Goal: Navigation & Orientation: Find specific page/section

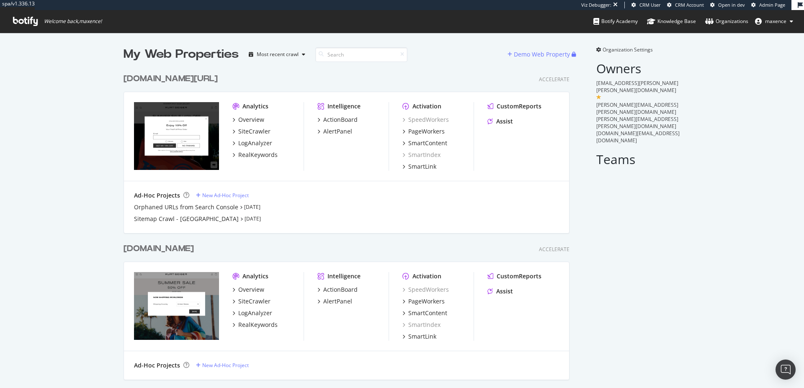
scroll to position [457, 446]
click at [190, 81] on div "[DOMAIN_NAME][URL]" at bounding box center [170, 79] width 94 height 12
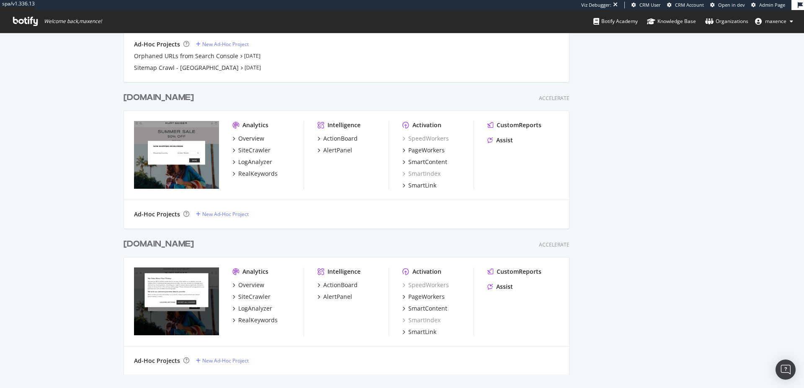
click at [187, 242] on div "[DOMAIN_NAME]" at bounding box center [158, 244] width 70 height 12
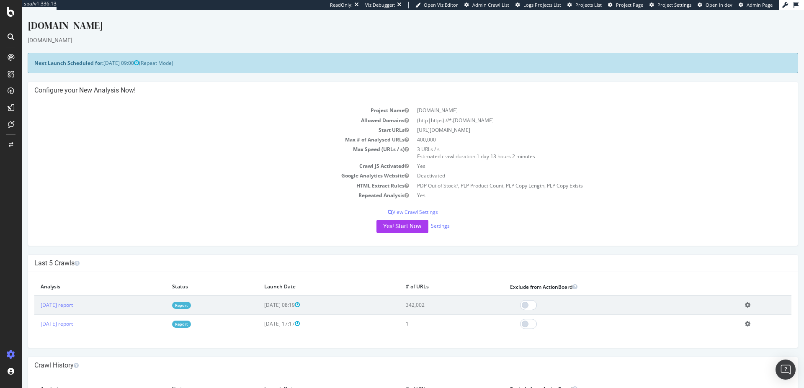
click at [641, 6] on span "Project Page" at bounding box center [629, 5] width 27 height 6
